Goal: Transaction & Acquisition: Purchase product/service

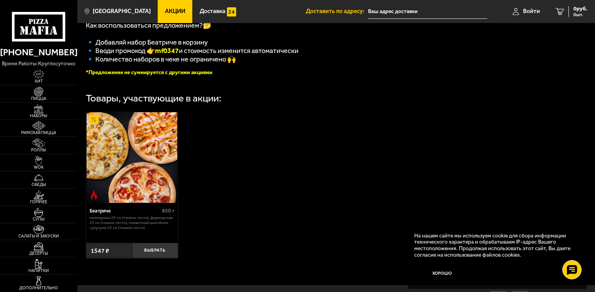
scroll to position [155, 0]
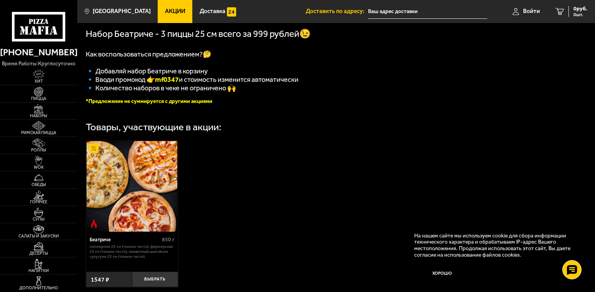
click at [125, 183] on img at bounding box center [131, 186] width 91 height 91
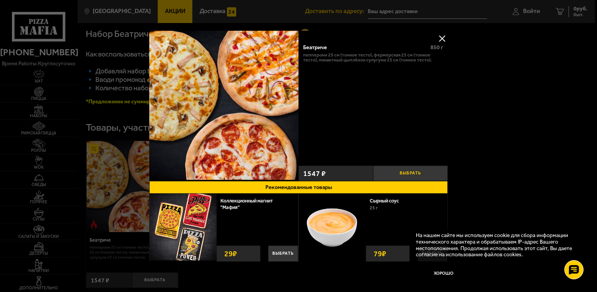
click at [411, 171] on button "Выбрать" at bounding box center [410, 173] width 75 height 15
click at [441, 38] on button at bounding box center [442, 39] width 12 height 12
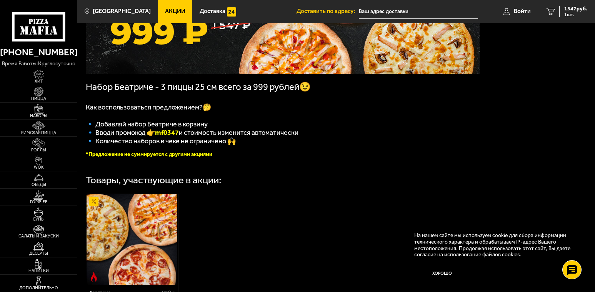
scroll to position [78, 0]
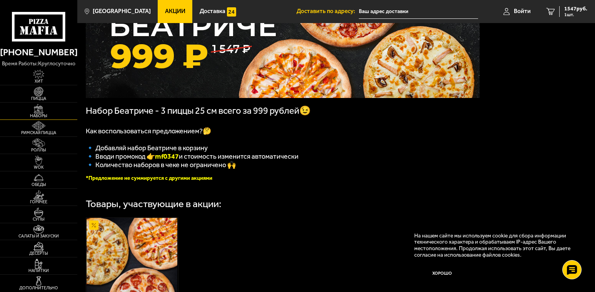
click at [44, 113] on link "Наборы" at bounding box center [38, 111] width 77 height 17
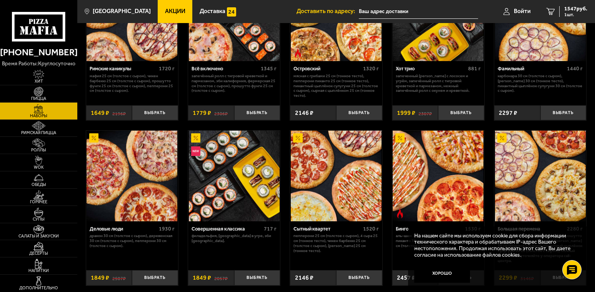
scroll to position [577, 0]
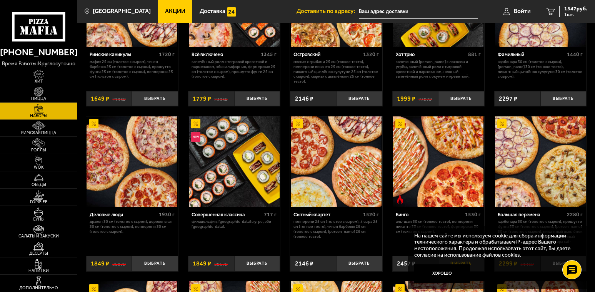
click at [439, 271] on button "Хорошо" at bounding box center [442, 273] width 56 height 18
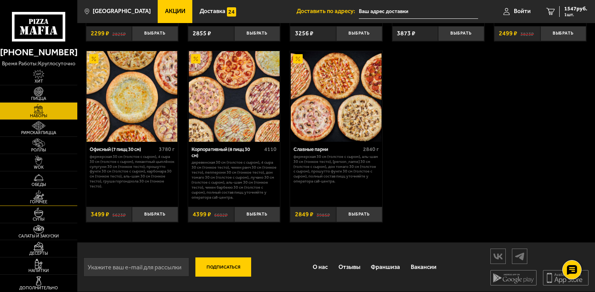
scroll to position [982, 0]
click at [169, 15] on link "Акции" at bounding box center [175, 11] width 35 height 23
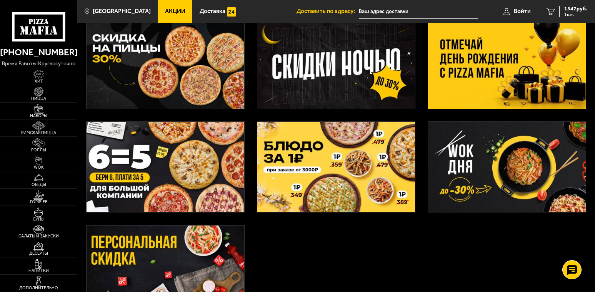
scroll to position [154, 0]
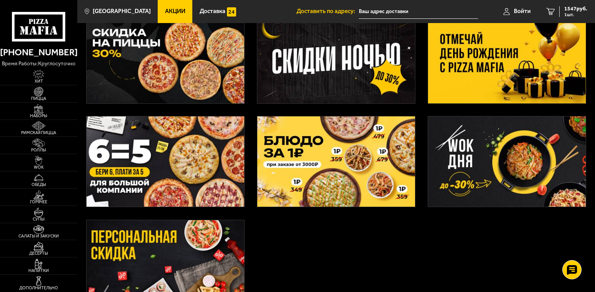
click at [521, 66] on img at bounding box center [507, 58] width 158 height 90
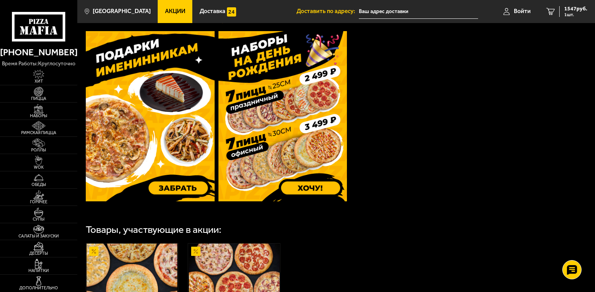
scroll to position [190, 0]
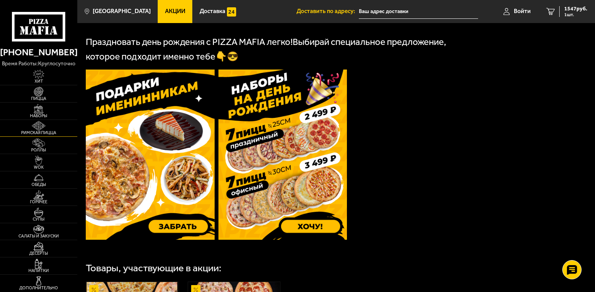
click at [34, 126] on img at bounding box center [39, 126] width 24 height 10
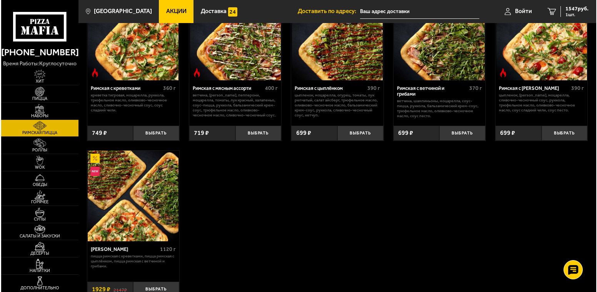
scroll to position [77, 0]
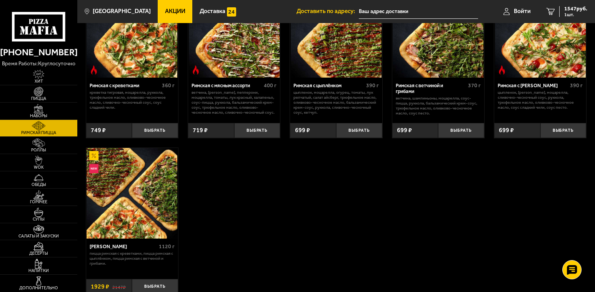
click at [117, 185] on img at bounding box center [131, 193] width 91 height 91
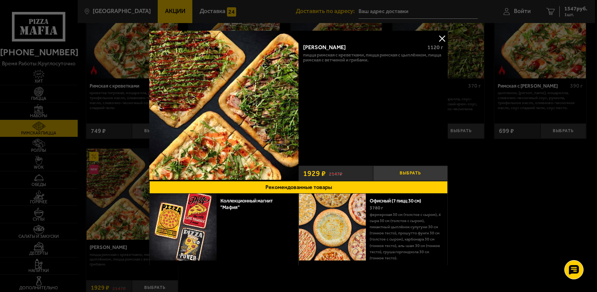
click at [404, 169] on button "Выбрать" at bounding box center [410, 173] width 75 height 15
click at [324, 47] on div "[PERSON_NAME]" at bounding box center [362, 47] width 118 height 7
click at [310, 48] on div "[PERSON_NAME]" at bounding box center [362, 47] width 118 height 7
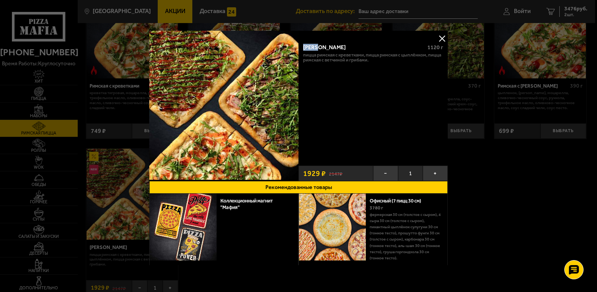
click at [310, 48] on div "[PERSON_NAME]" at bounding box center [362, 47] width 118 height 7
click at [438, 36] on button at bounding box center [442, 39] width 12 height 12
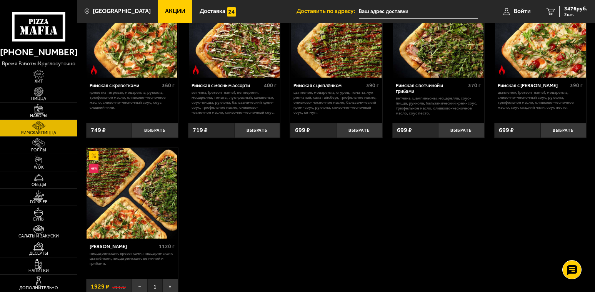
click at [135, 194] on img at bounding box center [131, 193] width 91 height 91
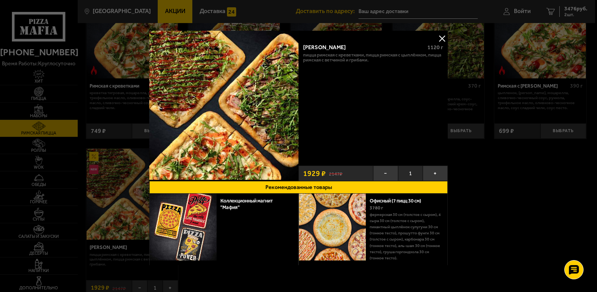
click at [134, 191] on div at bounding box center [298, 146] width 597 height 292
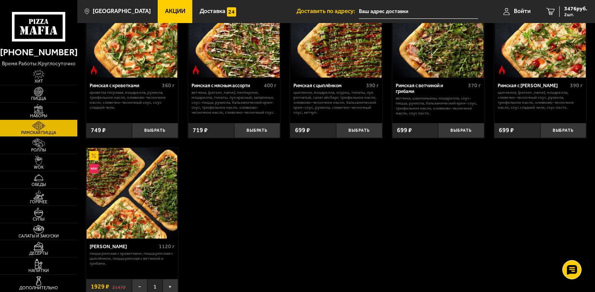
click at [133, 191] on img at bounding box center [131, 193] width 91 height 91
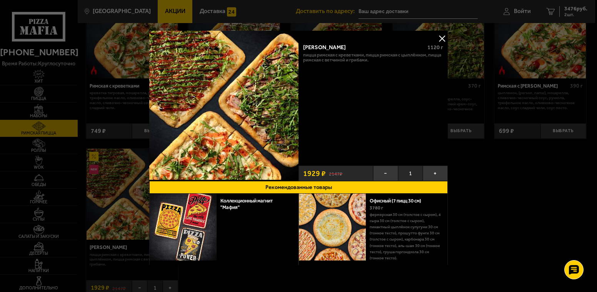
click at [441, 37] on button at bounding box center [442, 39] width 12 height 12
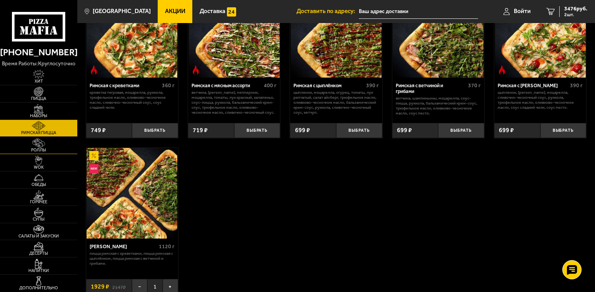
click at [42, 145] on img at bounding box center [39, 143] width 24 height 10
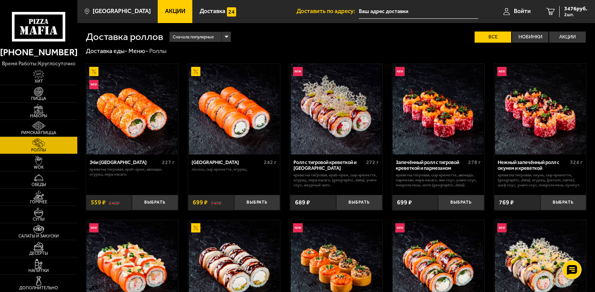
click at [167, 12] on span "Акции" at bounding box center [175, 11] width 20 height 6
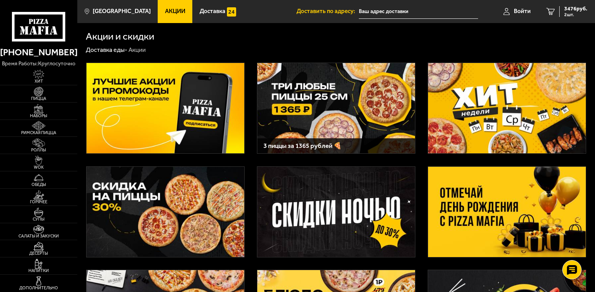
click at [492, 93] on img at bounding box center [507, 108] width 158 height 90
click at [449, 190] on img at bounding box center [507, 212] width 158 height 90
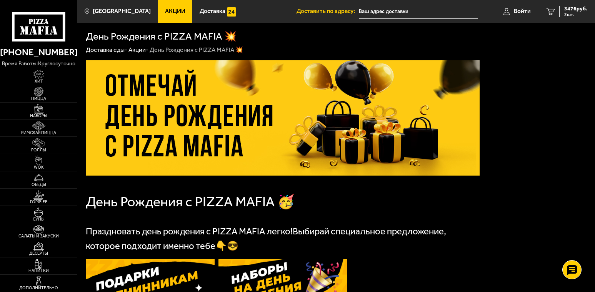
click at [139, 50] on link "Акции -" at bounding box center [138, 49] width 20 height 7
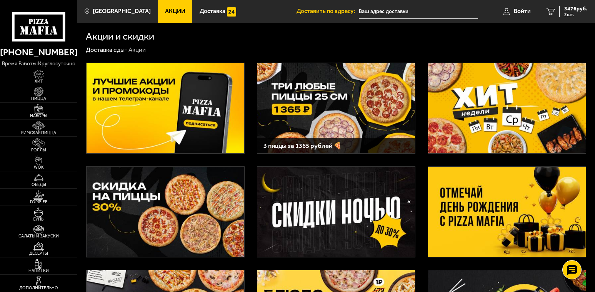
click at [146, 232] on img at bounding box center [165, 212] width 158 height 90
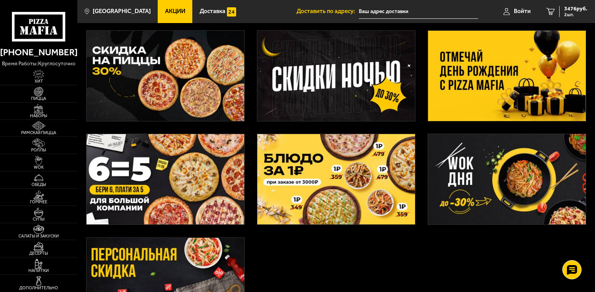
scroll to position [115, 0]
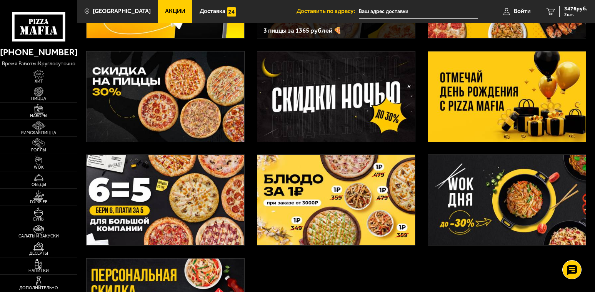
click at [480, 97] on img at bounding box center [507, 97] width 158 height 90
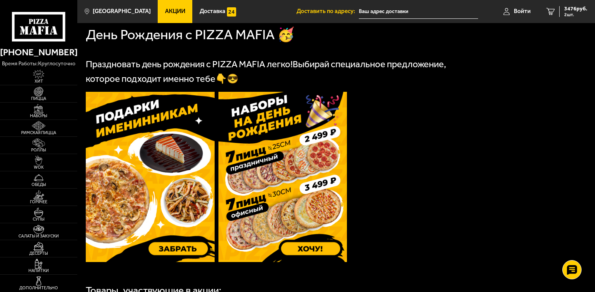
scroll to position [154, 0]
